Goal: Transaction & Acquisition: Purchase product/service

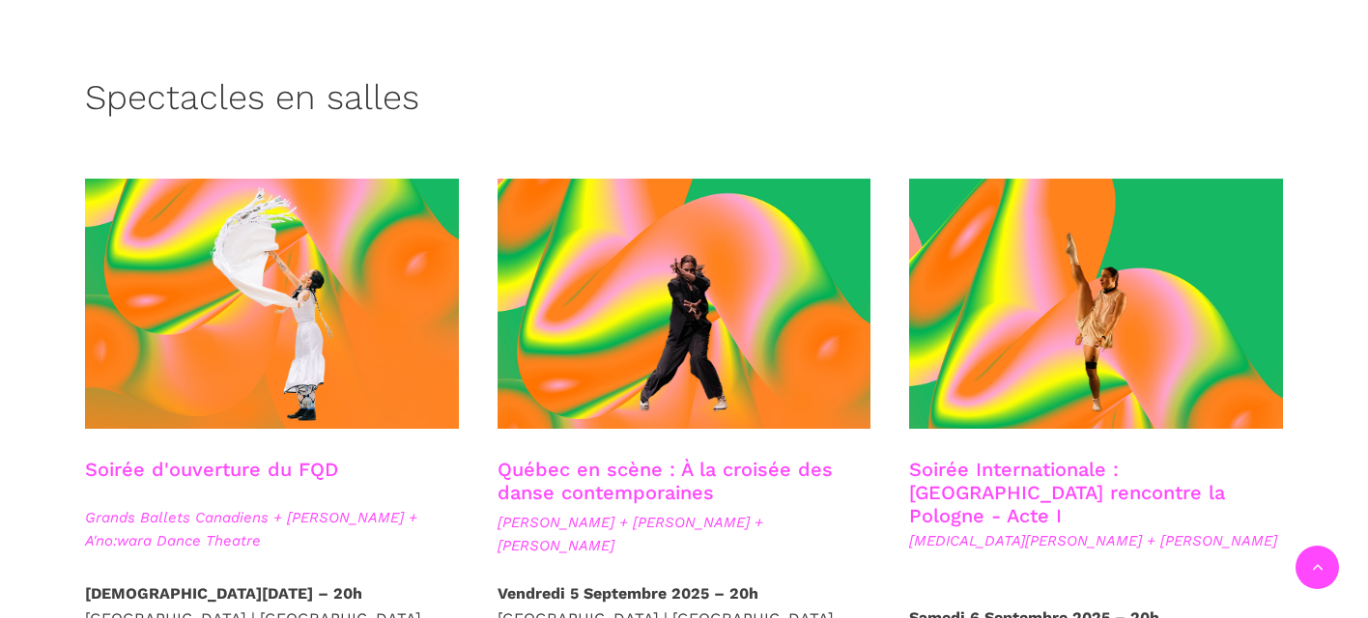
scroll to position [503, 0]
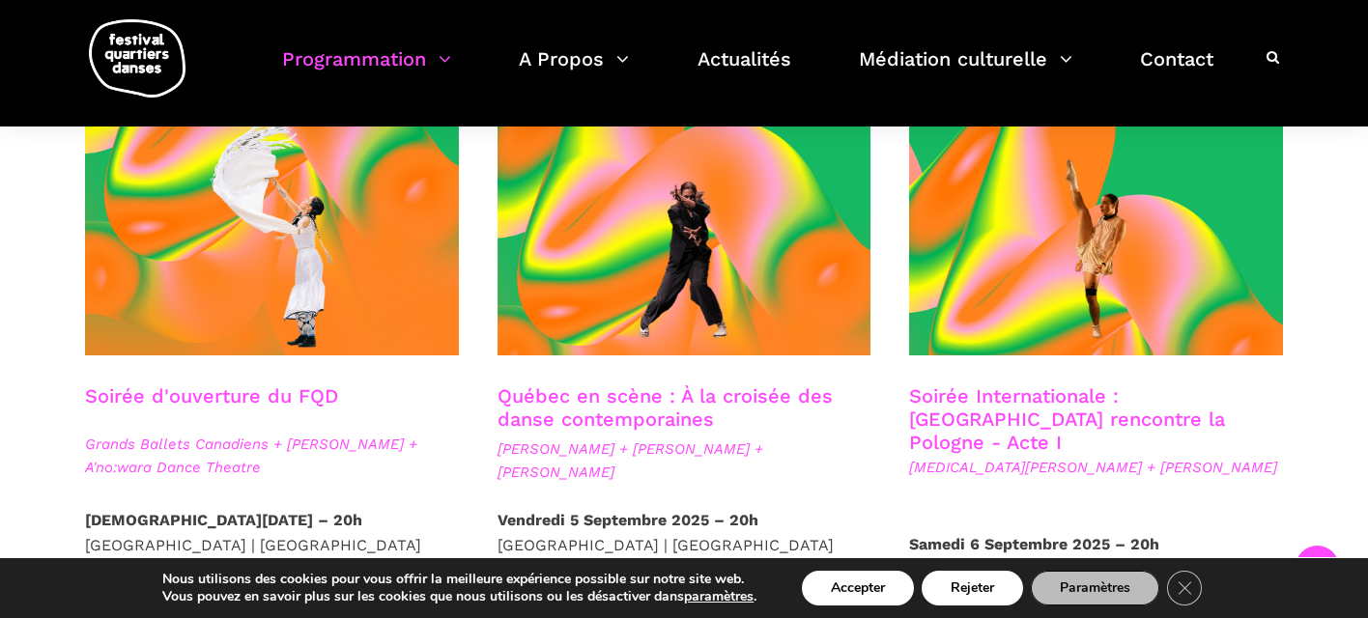
click at [113, 61] on img at bounding box center [137, 58] width 97 height 78
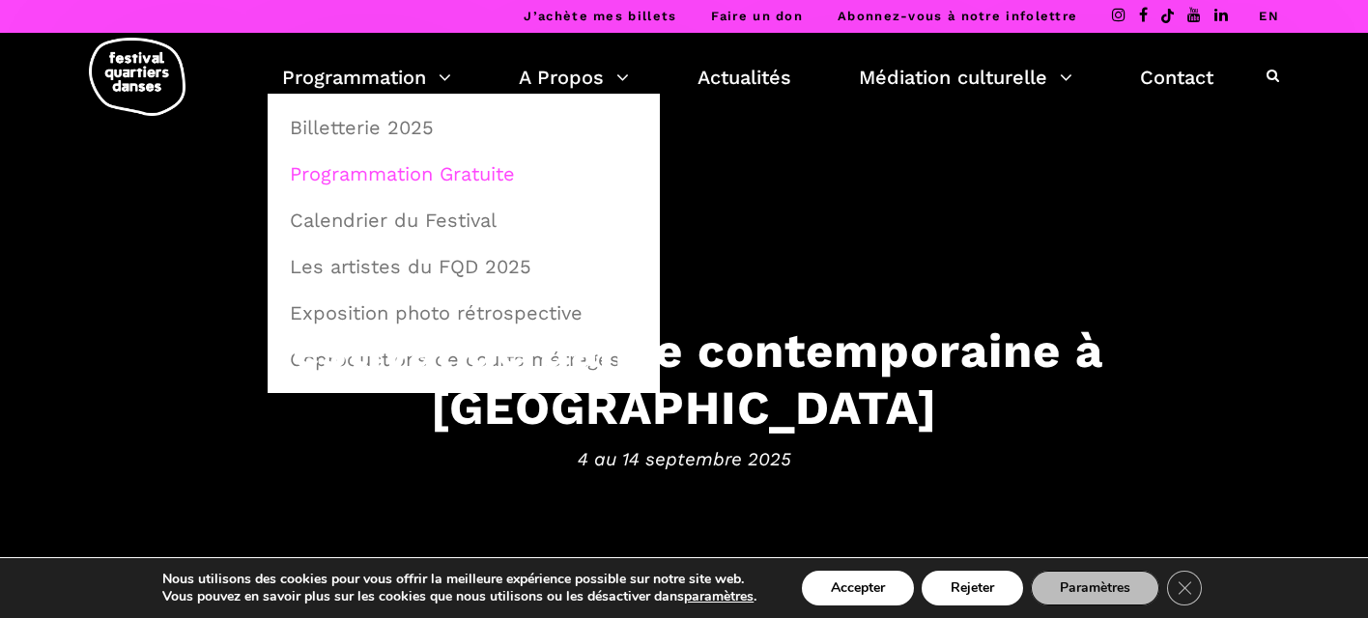
click at [396, 174] on link "Programmation Gratuite" at bounding box center [463, 174] width 371 height 44
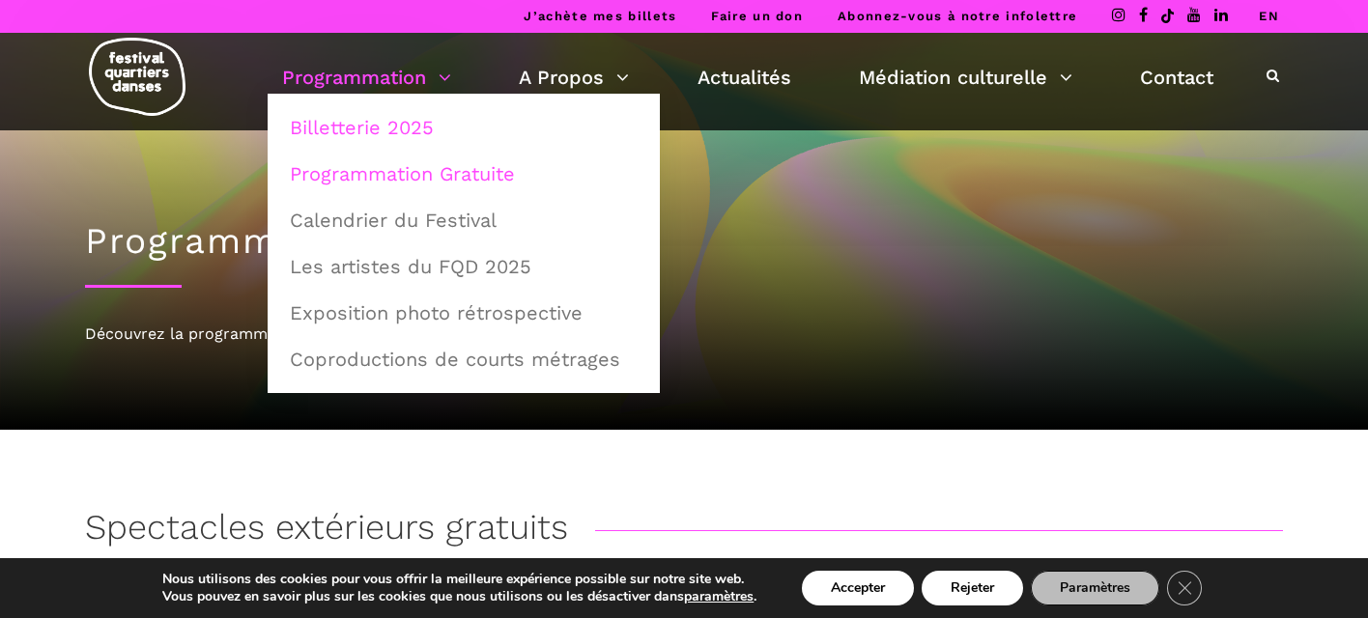
click at [365, 130] on link "Billetterie 2025" at bounding box center [463, 127] width 371 height 44
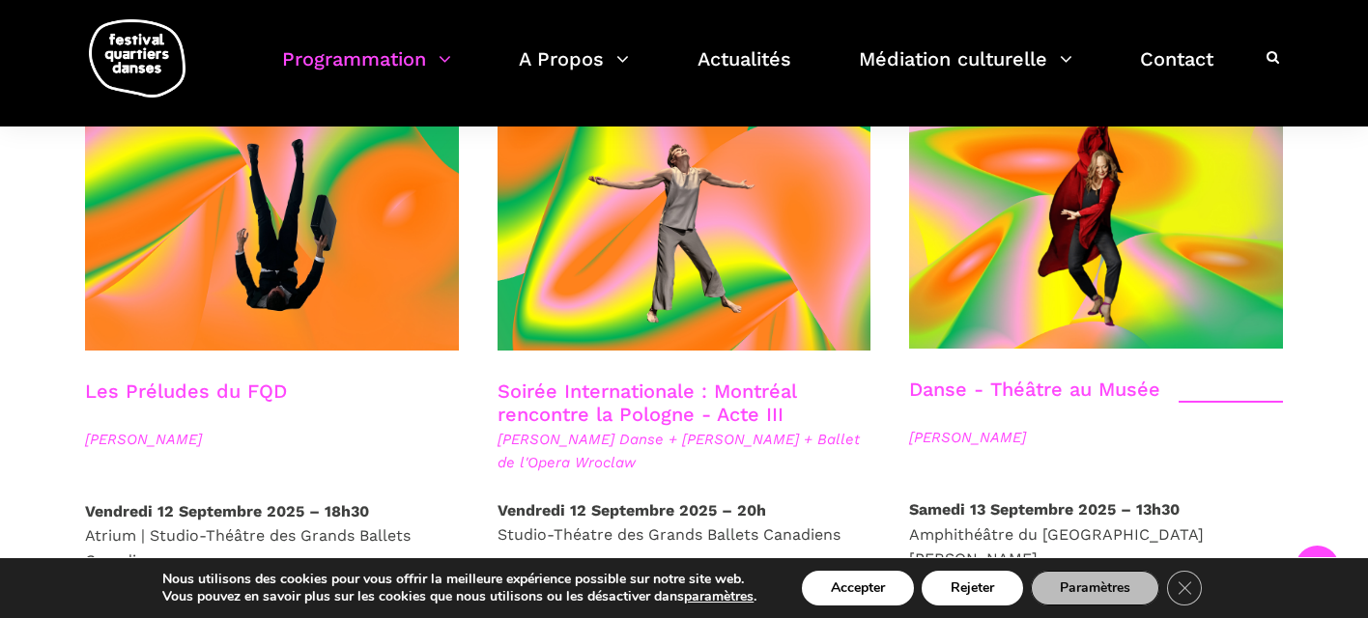
scroll to position [2226, 0]
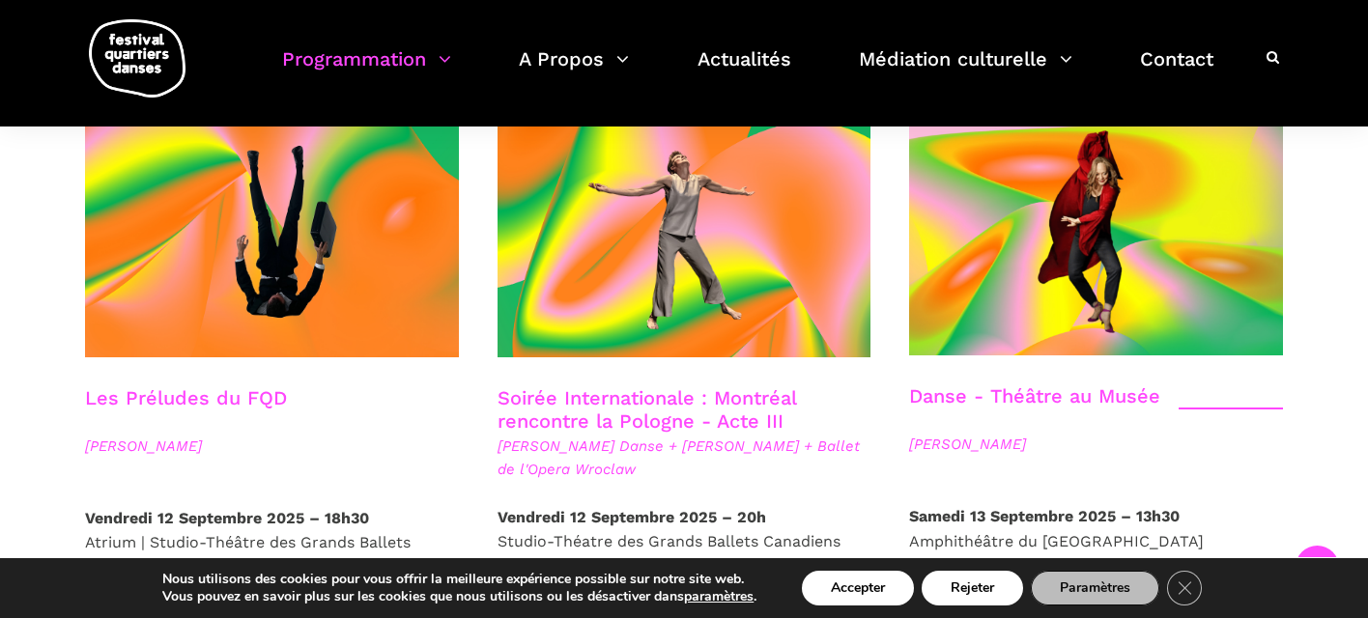
click at [696, 386] on link "Soirée Internationale : Montréal rencontre la Pologne - Acte III" at bounding box center [646, 409] width 298 height 46
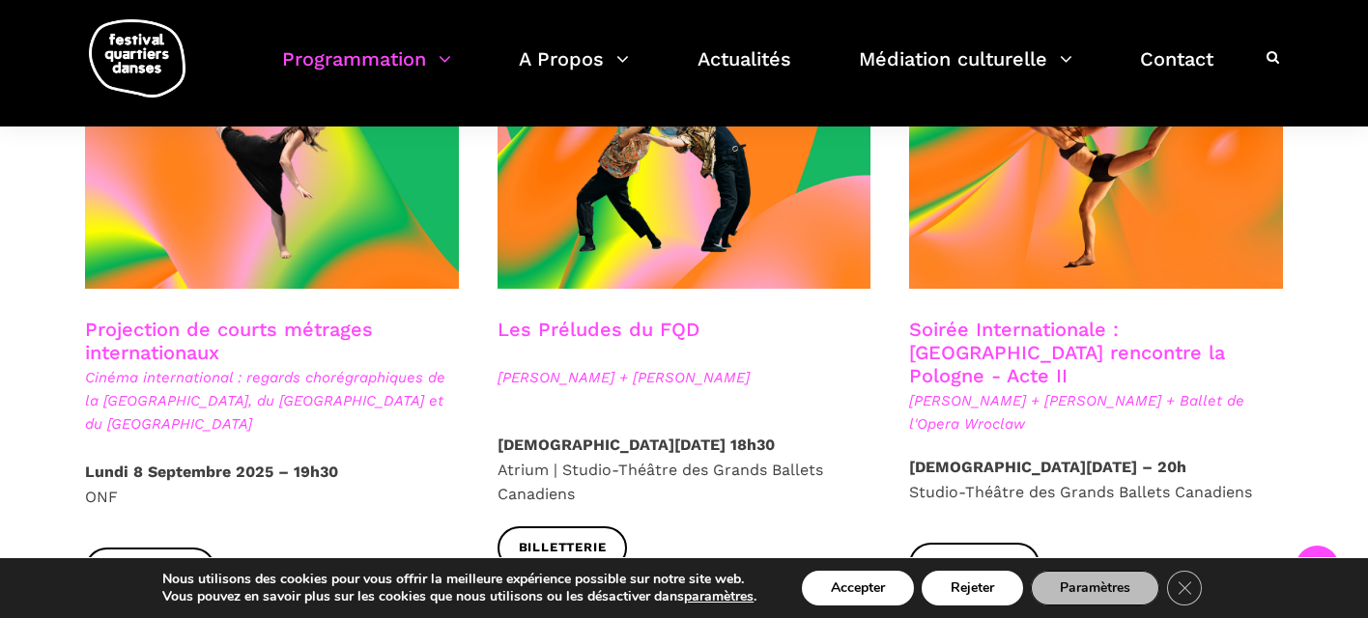
scroll to position [1776, 0]
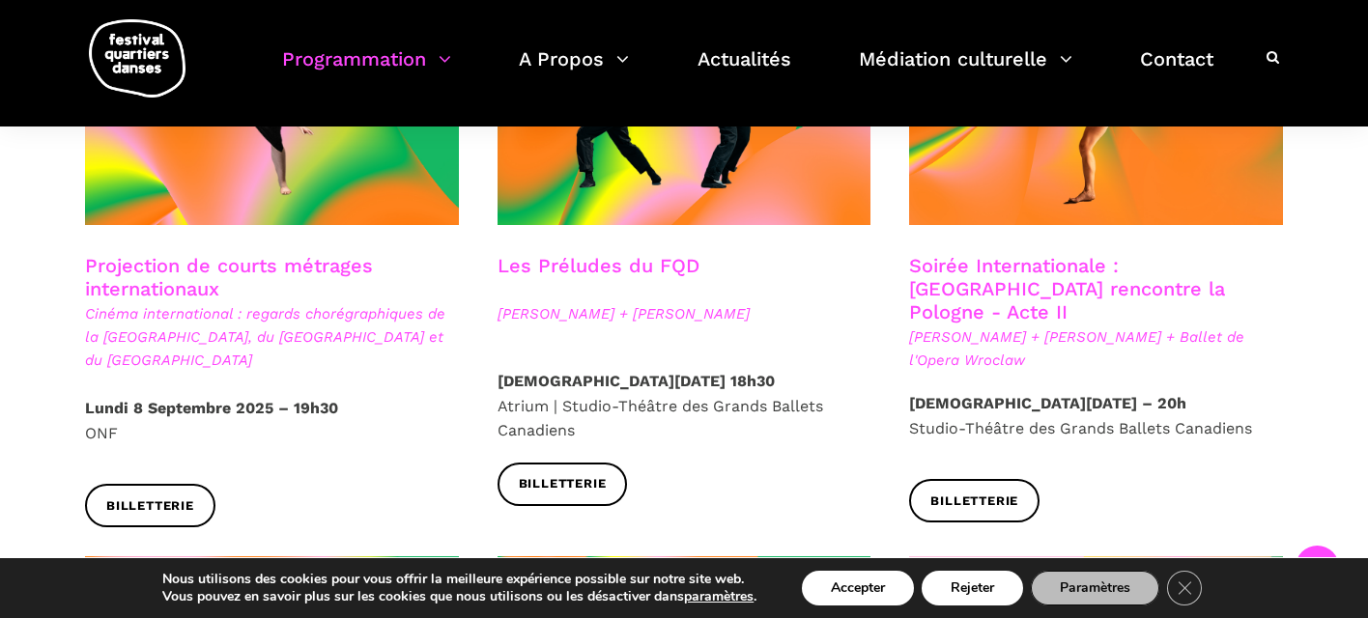
click at [1074, 257] on link "Soirée Internationale : [GEOGRAPHIC_DATA] rencontre la Pologne - Acte II" at bounding box center [1067, 289] width 316 height 70
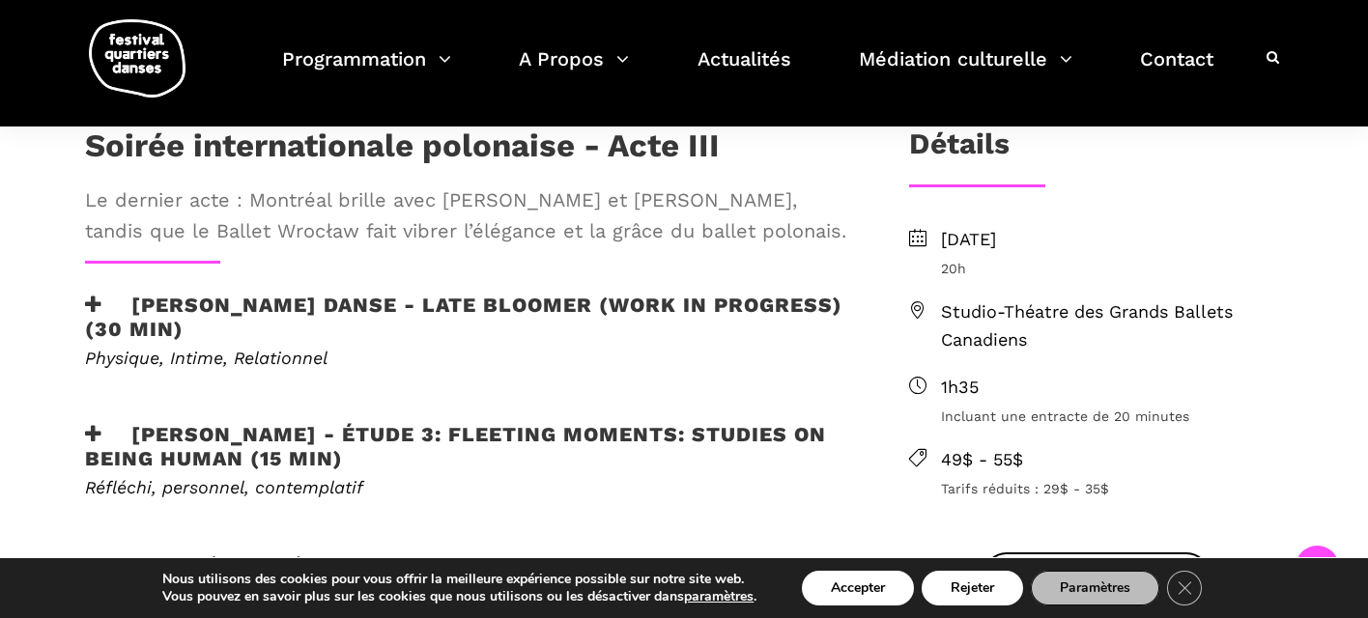
scroll to position [565, 0]
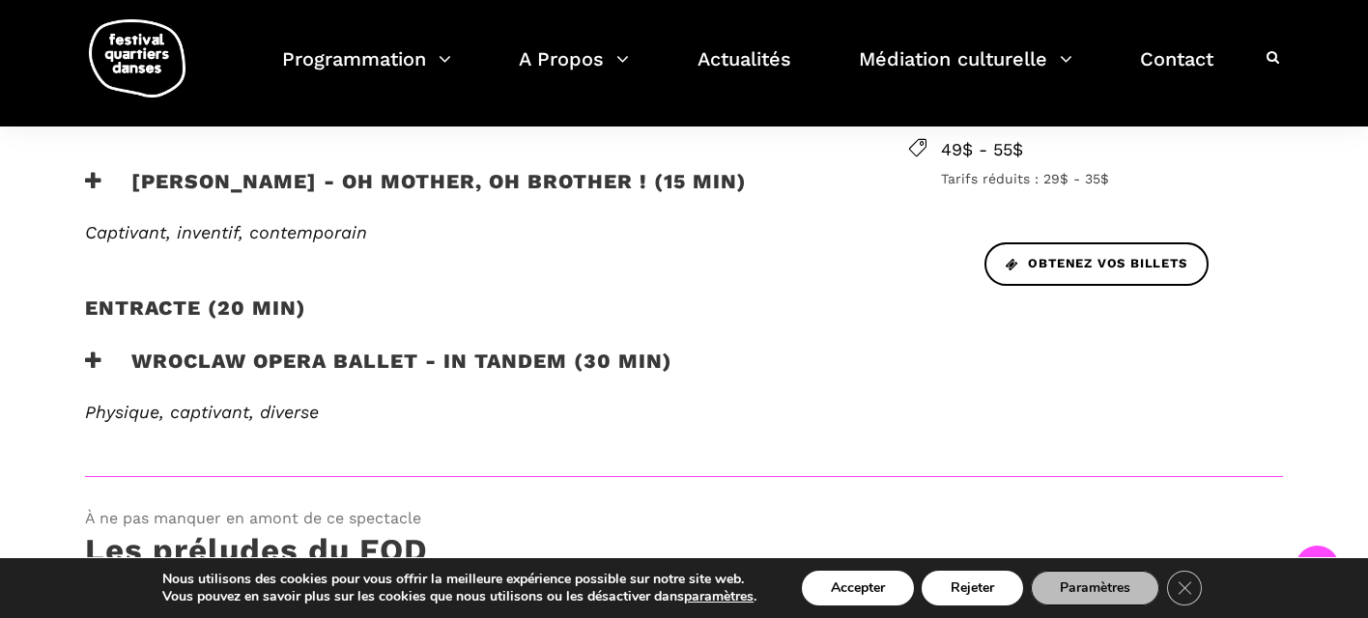
scroll to position [882, 0]
click at [89, 365] on icon at bounding box center [93, 360] width 17 height 20
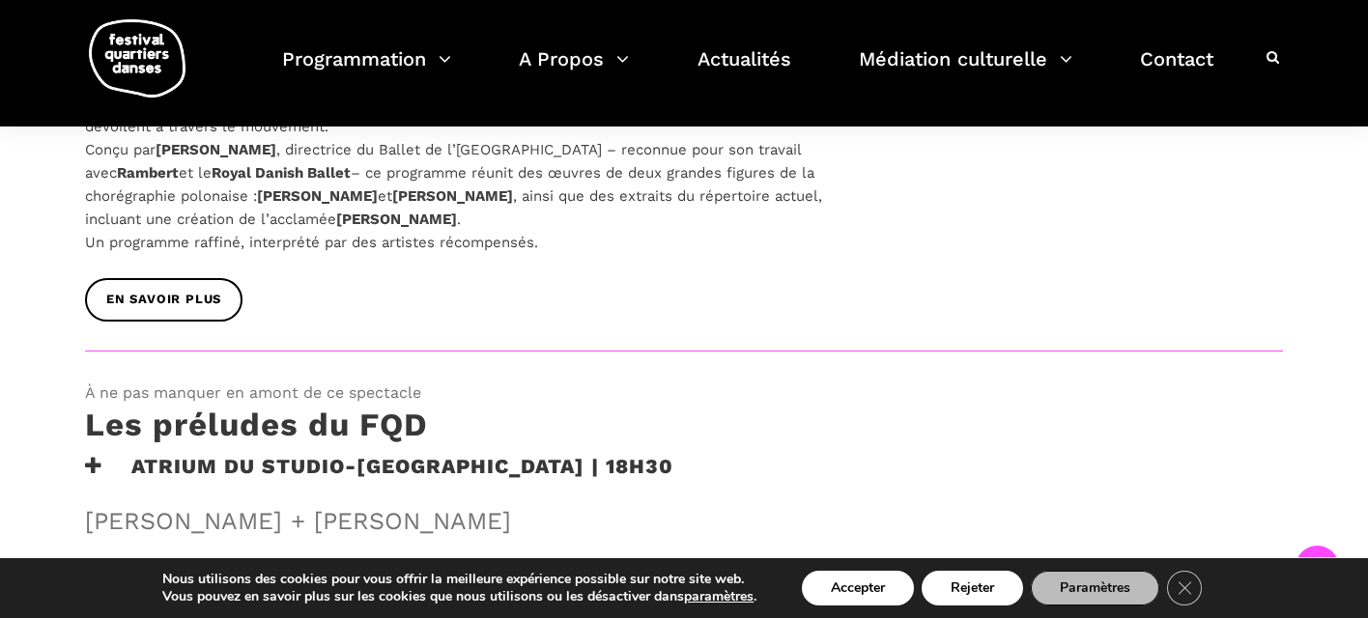
scroll to position [1207, 0]
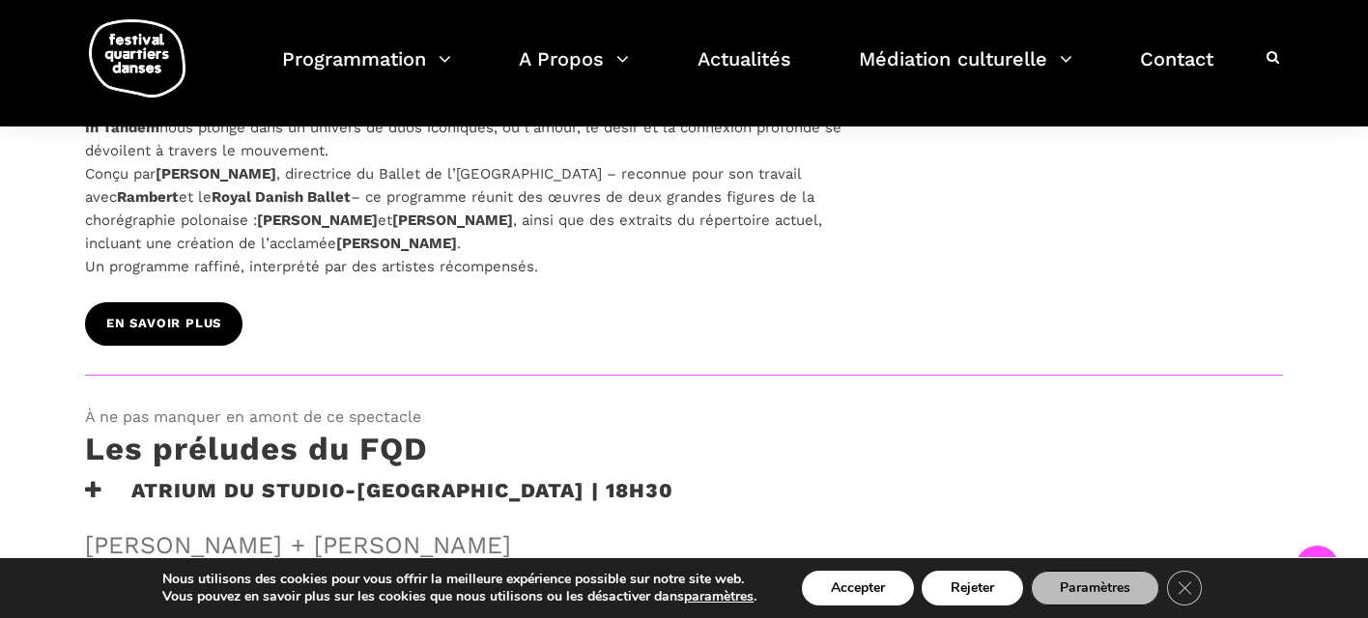
click at [155, 315] on span "EN SAVOIR PLUS" at bounding box center [163, 324] width 115 height 20
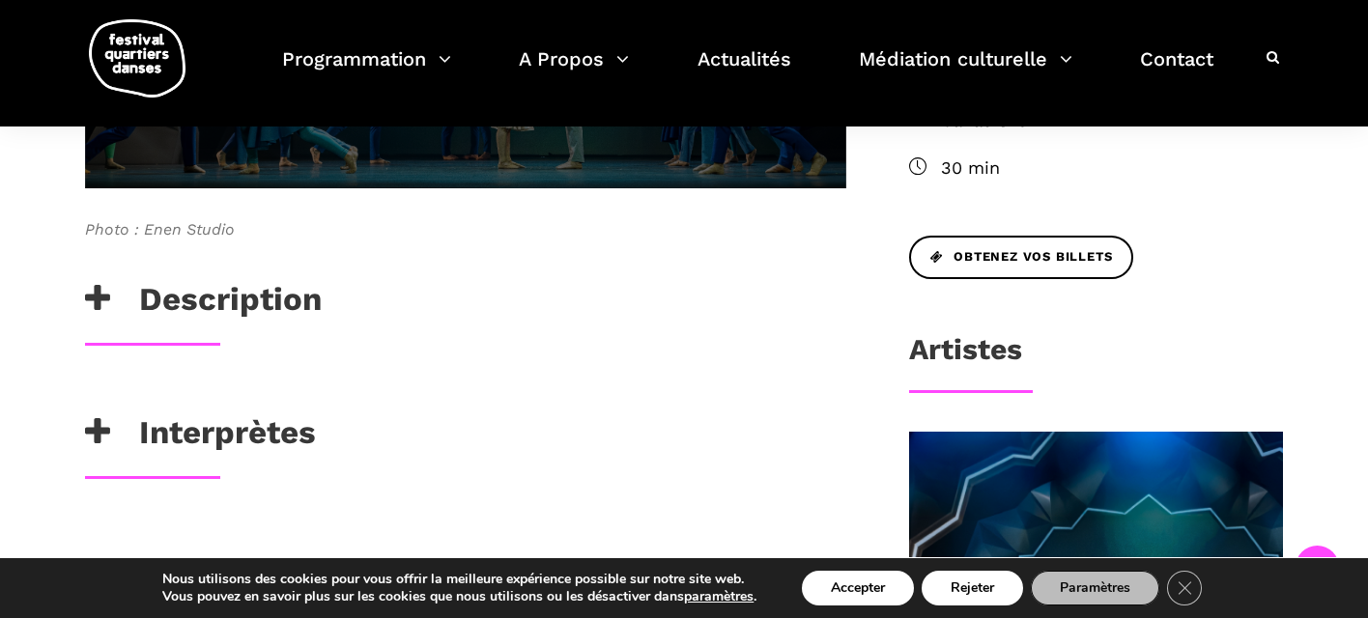
scroll to position [789, 0]
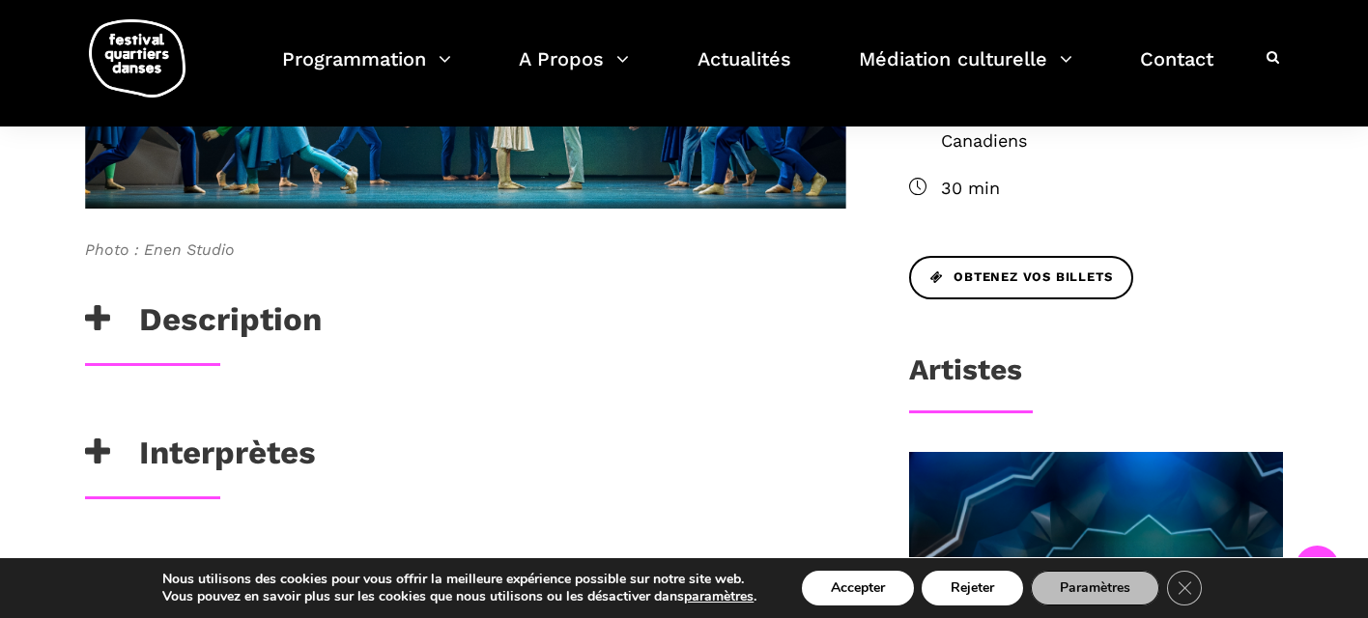
click at [116, 318] on h3 "Description" at bounding box center [203, 324] width 237 height 48
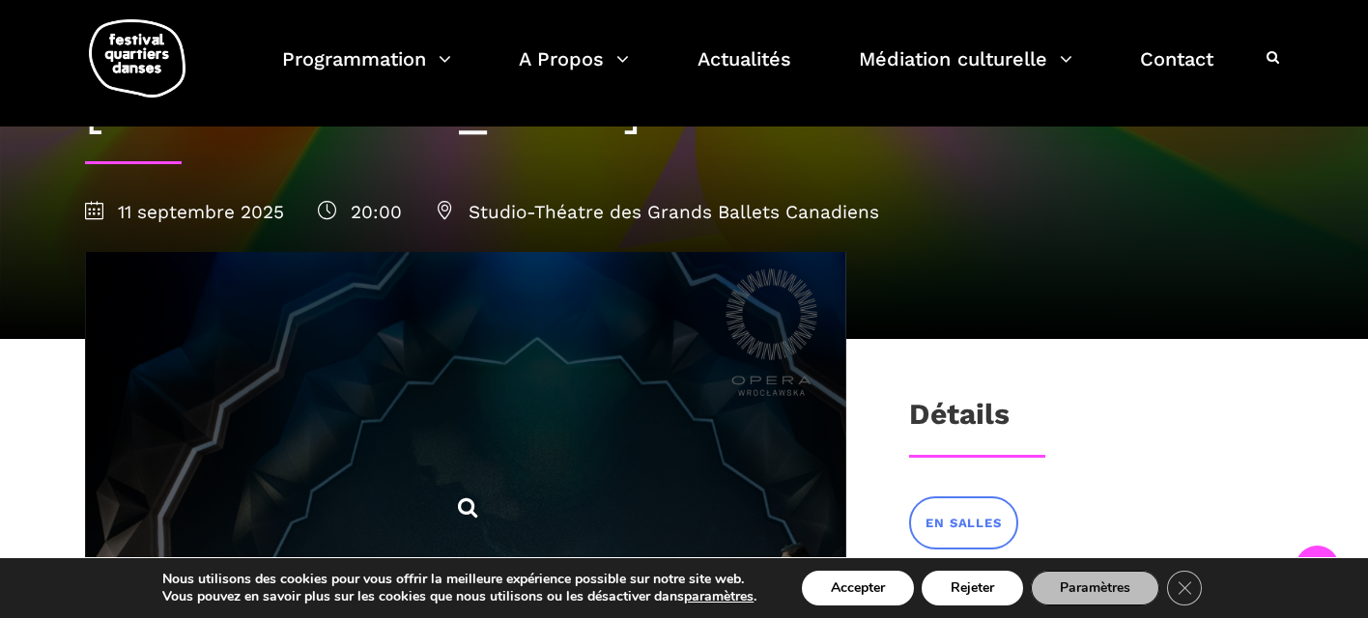
scroll to position [0, 0]
